Goal: Navigation & Orientation: Find specific page/section

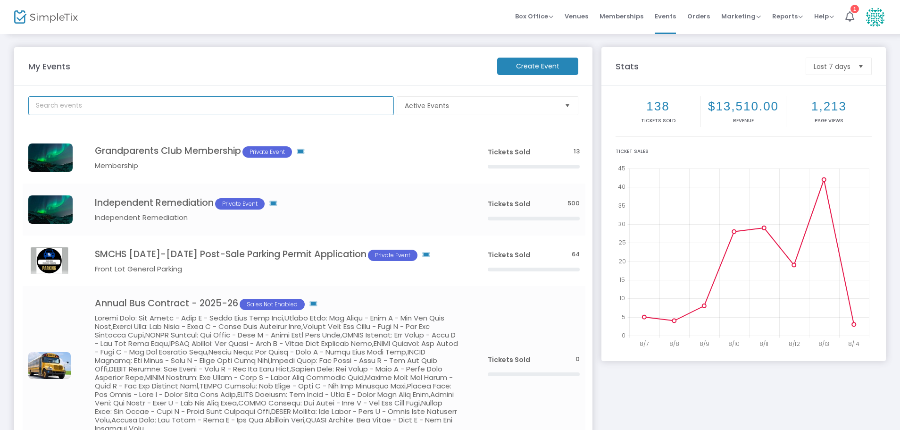
click at [132, 112] on input "text" at bounding box center [210, 105] width 365 height 19
type input "cl"
drag, startPoint x: 620, startPoint y: 17, endPoint x: 608, endPoint y: 32, distance: 18.7
click at [620, 17] on span "Memberships" at bounding box center [621, 16] width 44 height 24
